Goal: Check status: Check status

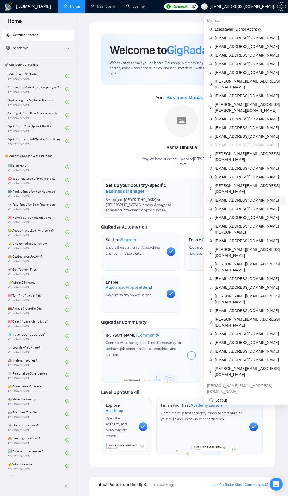
click at [231, 197] on span "[EMAIL_ADDRESS][DOMAIN_NAME]" at bounding box center [249, 200] width 68 height 6
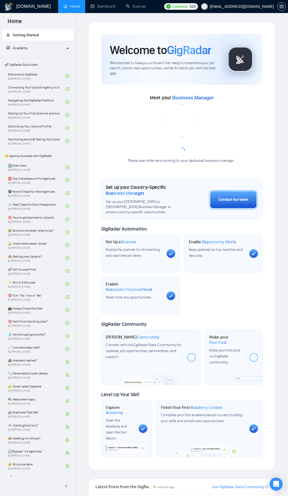
click at [96, 0] on html "Home Getting Started Academy 🚀 GigRadar Quick Start Welcome to GigRadar By [PER…" at bounding box center [144, 248] width 288 height 496
click at [100, 4] on link "Dashboard" at bounding box center [103, 6] width 25 height 5
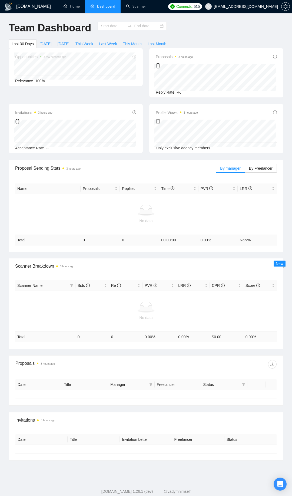
type input "[DATE]"
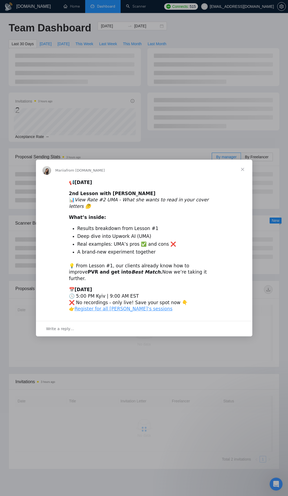
click at [106, 49] on div "Intercom messenger" at bounding box center [144, 248] width 288 height 496
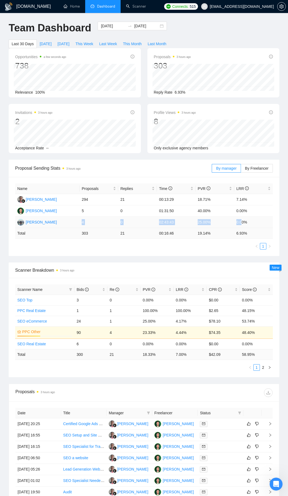
drag, startPoint x: 84, startPoint y: 221, endPoint x: 242, endPoint y: 224, distance: 157.3
click at [242, 224] on tr "[PERSON_NAME] 4 0 02:43:43 25.00% 0.00%" at bounding box center [144, 222] width 258 height 11
click at [242, 224] on td "0.00%" at bounding box center [253, 222] width 39 height 11
drag, startPoint x: 253, startPoint y: 223, endPoint x: 68, endPoint y: 220, distance: 184.6
click at [68, 220] on tr "[PERSON_NAME] 4 0 02:43:43 25.00% 0.00%" at bounding box center [144, 222] width 258 height 11
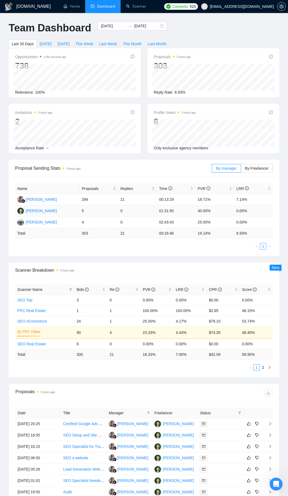
drag, startPoint x: 75, startPoint y: 212, endPoint x: 263, endPoint y: 214, distance: 188.1
click at [263, 214] on tr "[PERSON_NAME] 5 0 01:31:50 40.00% 0.00%" at bounding box center [144, 210] width 258 height 11
click at [263, 214] on td "0.00%" at bounding box center [253, 210] width 39 height 11
drag, startPoint x: 263, startPoint y: 214, endPoint x: 73, endPoint y: 207, distance: 190.9
click at [73, 207] on tr "[PERSON_NAME] 5 0 01:31:50 40.00% 0.00%" at bounding box center [144, 210] width 258 height 11
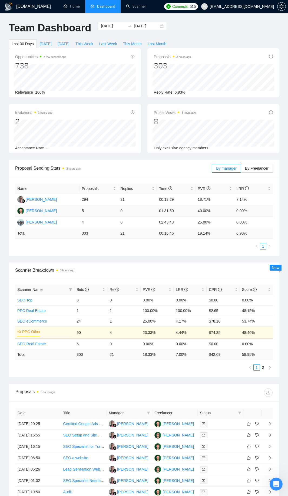
click at [82, 209] on td "5" at bounding box center [99, 210] width 39 height 11
drag, startPoint x: 82, startPoint y: 209, endPoint x: 145, endPoint y: 213, distance: 63.0
click at [145, 213] on tr "[PERSON_NAME] 5 0 01:31:50 40.00% 0.00%" at bounding box center [144, 210] width 258 height 11
click at [103, 292] on div "Bids" at bounding box center [91, 290] width 29 height 6
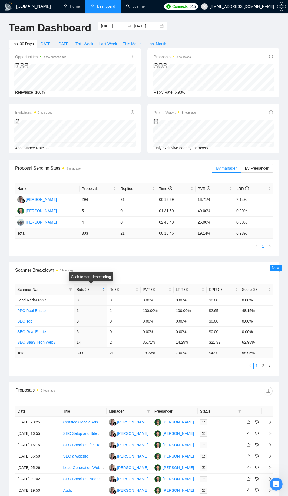
click at [103, 290] on div "Bids" at bounding box center [91, 290] width 29 height 6
